Goal: Information Seeking & Learning: Understand process/instructions

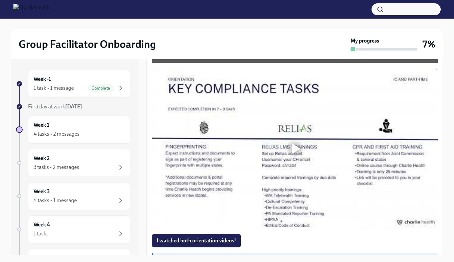
scroll to position [514, 0]
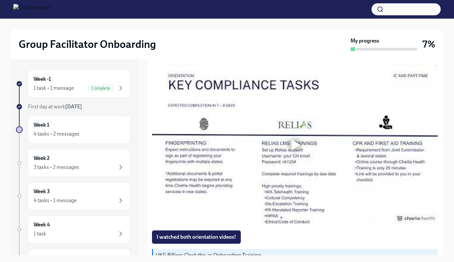
click at [304, 146] on div at bounding box center [294, 144] width 21 height 21
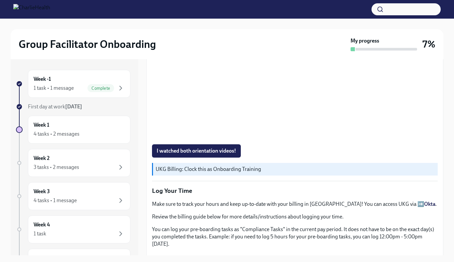
scroll to position [601, 0]
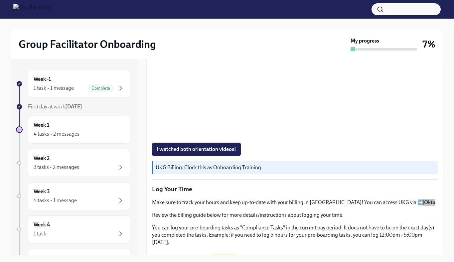
drag, startPoint x: 386, startPoint y: 203, endPoint x: 441, endPoint y: 7, distance: 202.9
click at [0, 0] on div "Group Facilitator Onboarding My progress 7% Week -1 1 task • 1 message Complete…" at bounding box center [227, 137] width 454 height 274
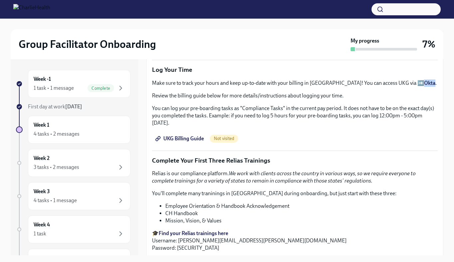
scroll to position [722, 0]
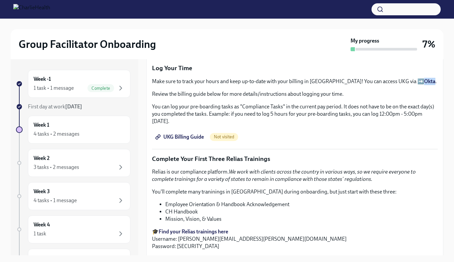
click at [424, 82] on strong "Okta" at bounding box center [429, 81] width 11 height 6
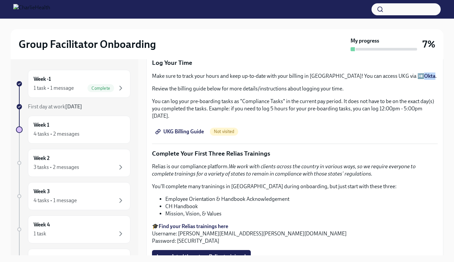
scroll to position [728, 0]
click at [180, 125] on link "UKG Billing Guide" at bounding box center [180, 131] width 56 height 13
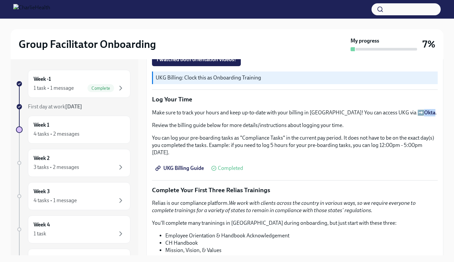
scroll to position [696, 0]
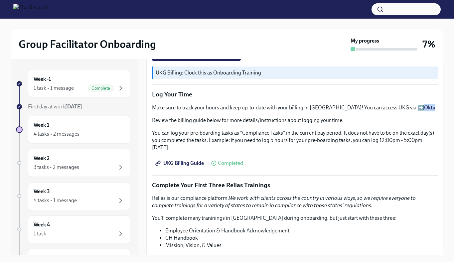
click at [189, 160] on span "UKG Billing Guide" at bounding box center [180, 163] width 47 height 7
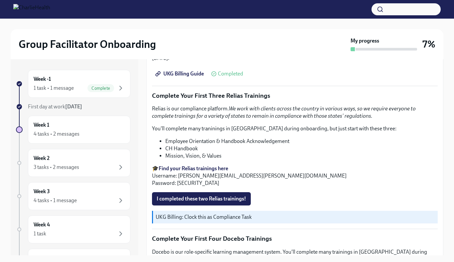
scroll to position [783, 0]
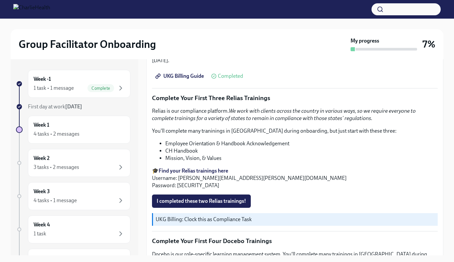
click at [186, 167] on strong "Find your Relias trainings here" at bounding box center [192, 170] width 69 height 6
drag, startPoint x: 260, startPoint y: 170, endPoint x: 178, endPoint y: 172, distance: 81.8
click at [178, 172] on p "🎓 Find your Relias trainings here Username: tiarra.deleston@charliehealth.com P…" at bounding box center [294, 178] width 285 height 22
copy p "tiarra.deleston@charliehealth.com"
drag, startPoint x: 193, startPoint y: 179, endPoint x: 177, endPoint y: 179, distance: 15.9
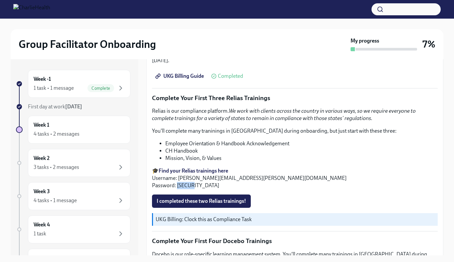
click at [177, 179] on p "🎓 Find your Relias trainings here Username: tiarra.deleston@charliehealth.com P…" at bounding box center [294, 178] width 285 height 22
copy p "ch1234"
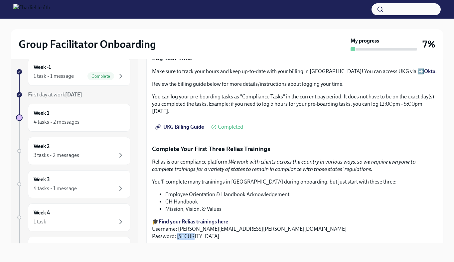
scroll to position [724, 0]
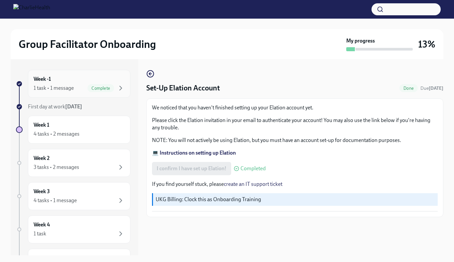
click at [85, 82] on div "Week -1 1 task • 1 message Complete" at bounding box center [79, 83] width 91 height 17
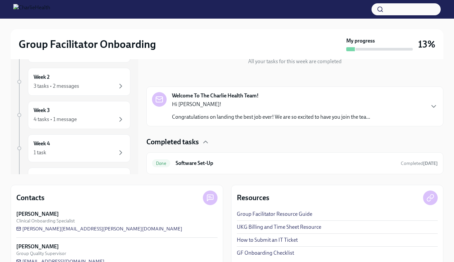
scroll to position [97, 0]
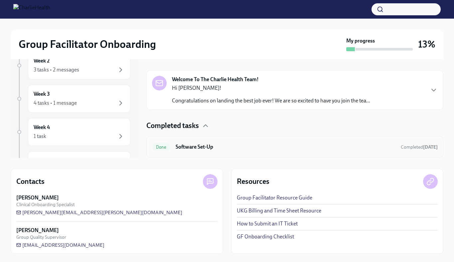
click at [208, 149] on h6 "Software Set-Up" at bounding box center [285, 146] width 220 height 7
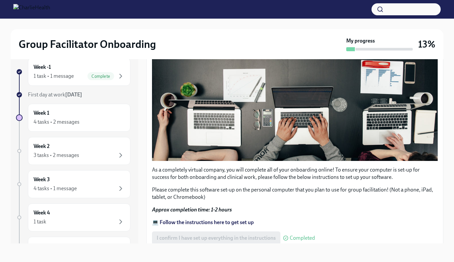
scroll to position [210, 0]
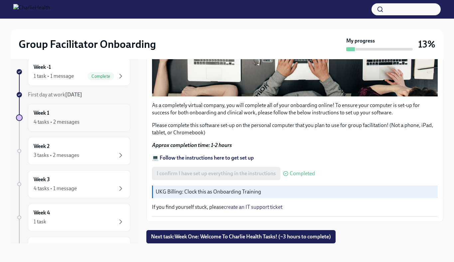
click at [73, 113] on div "Week 1 4 tasks • 2 messages" at bounding box center [79, 117] width 91 height 17
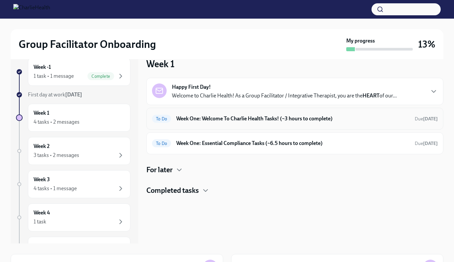
click at [191, 126] on div "To Do Week One: Welcome To Charlie Health Tasks! (~3 hours to complete) Due [DA…" at bounding box center [294, 119] width 297 height 22
click at [195, 121] on h6 "Week One: Welcome To Charlie Health Tasks! (~3 hours to complete)" at bounding box center [292, 118] width 233 height 7
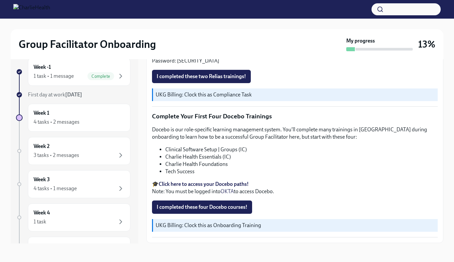
scroll to position [909, 0]
